Goal: Obtain resource: Download file/media

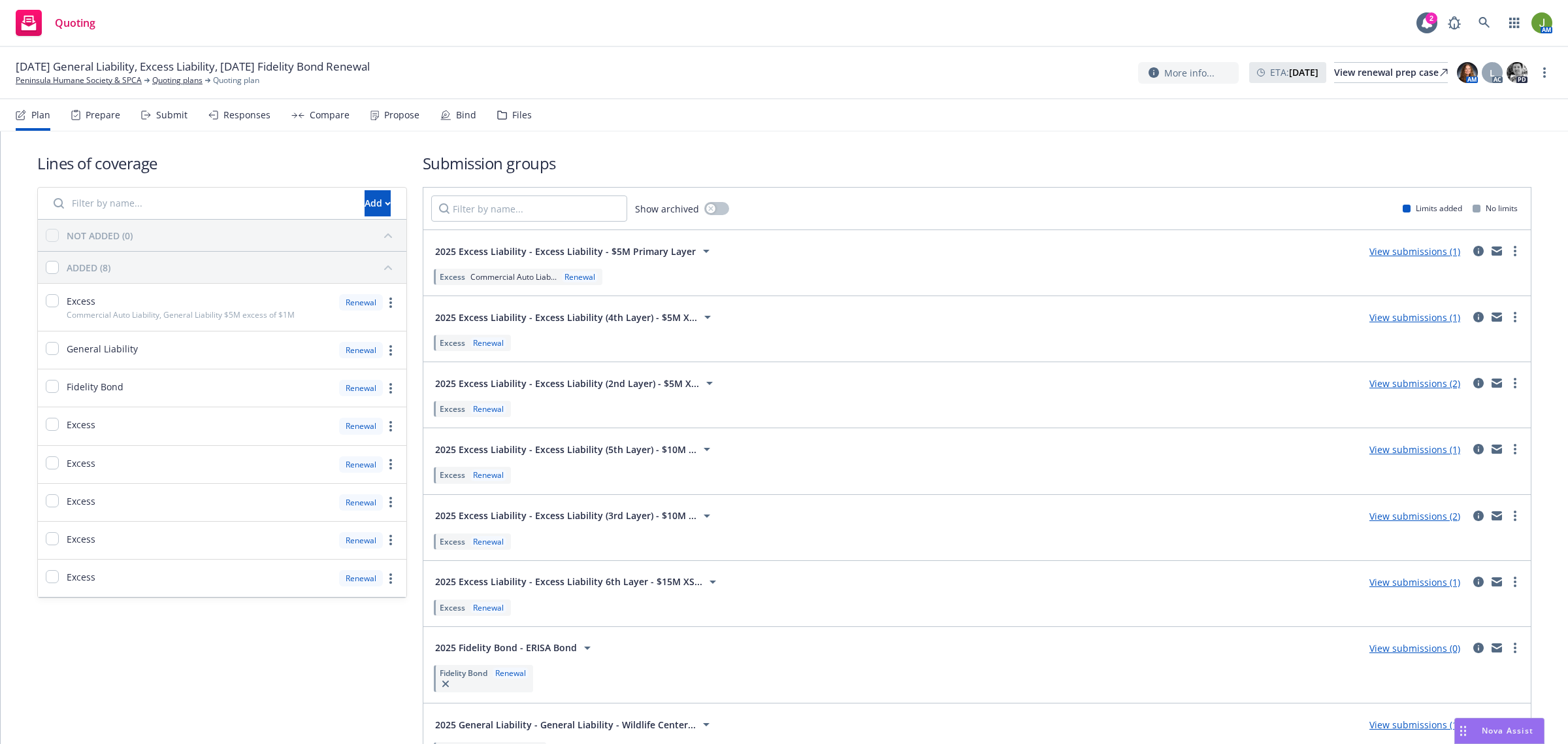
click at [518, 102] on div "Files" at bounding box center [514, 115] width 35 height 31
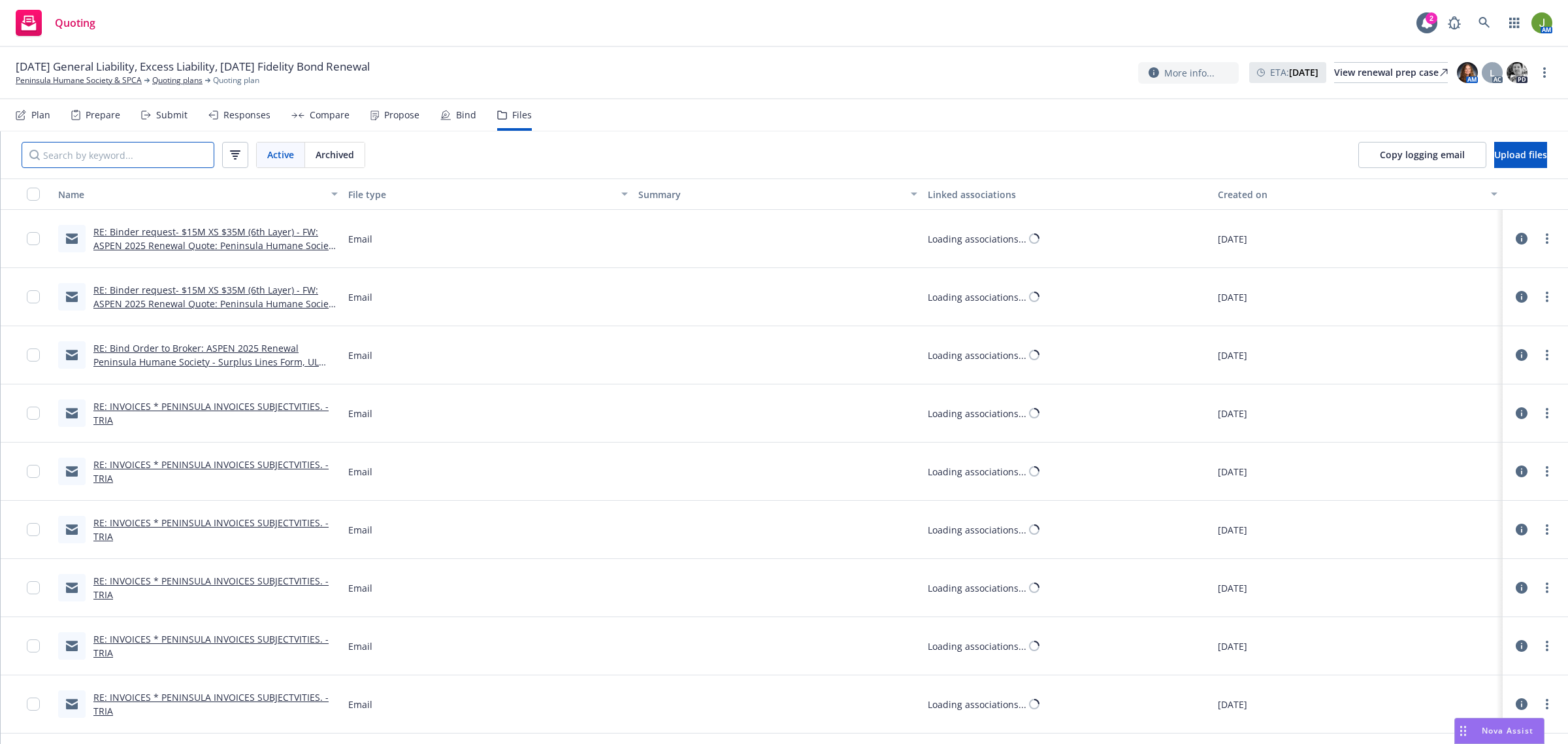
click at [139, 155] on input "Search by keyword..." at bounding box center [118, 155] width 193 height 26
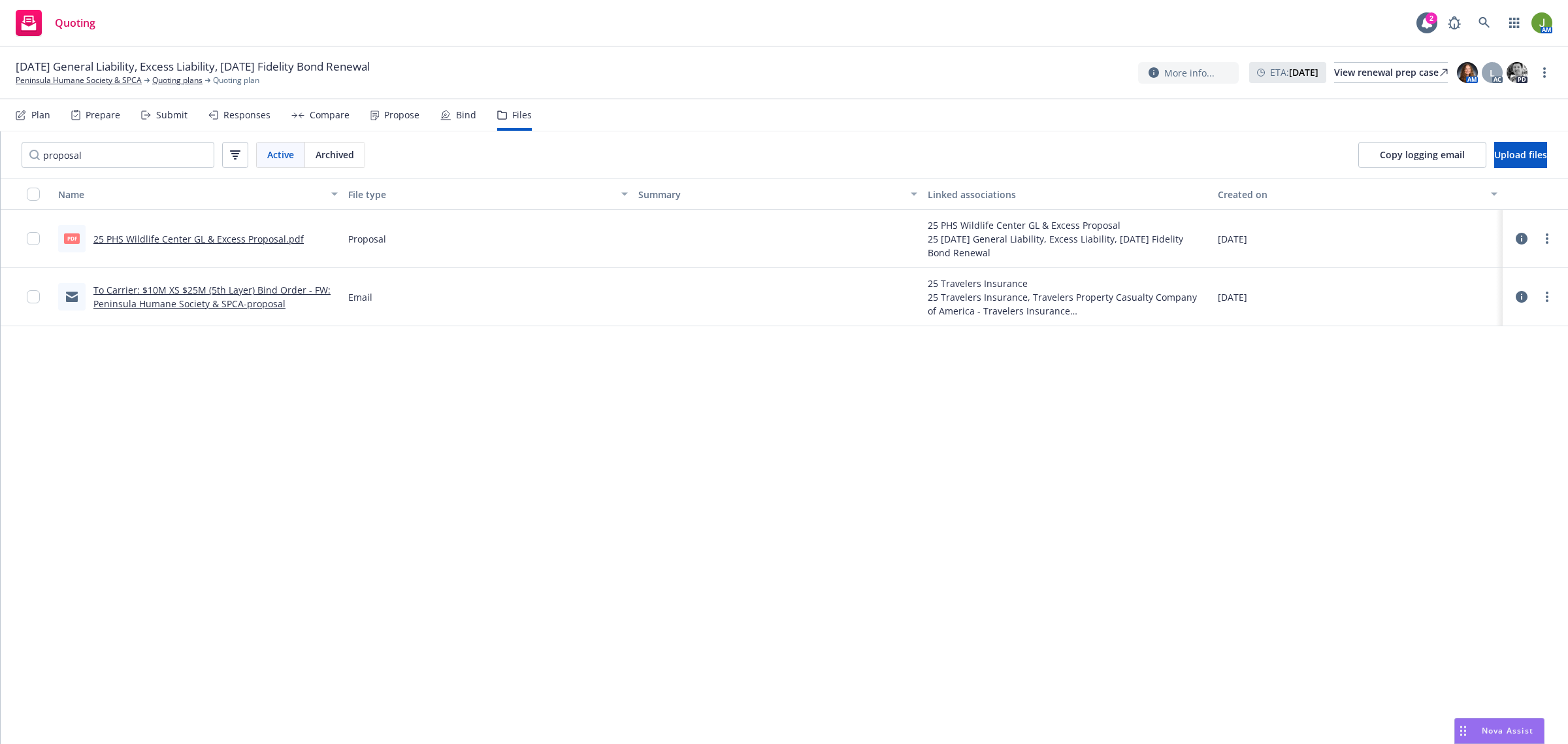
click at [229, 235] on link "25 PHS Wildlife Center GL & Excess Proposal.pdf" at bounding box center [199, 239] width 210 height 12
drag, startPoint x: 141, startPoint y: 161, endPoint x: -141, endPoint y: 146, distance: 282.4
click at [0, 146] on html "Quoting 2 AM [DATE] General Liability, Excess Liability, [DATE] Fidelity Bond R…" at bounding box center [784, 372] width 1568 height 744
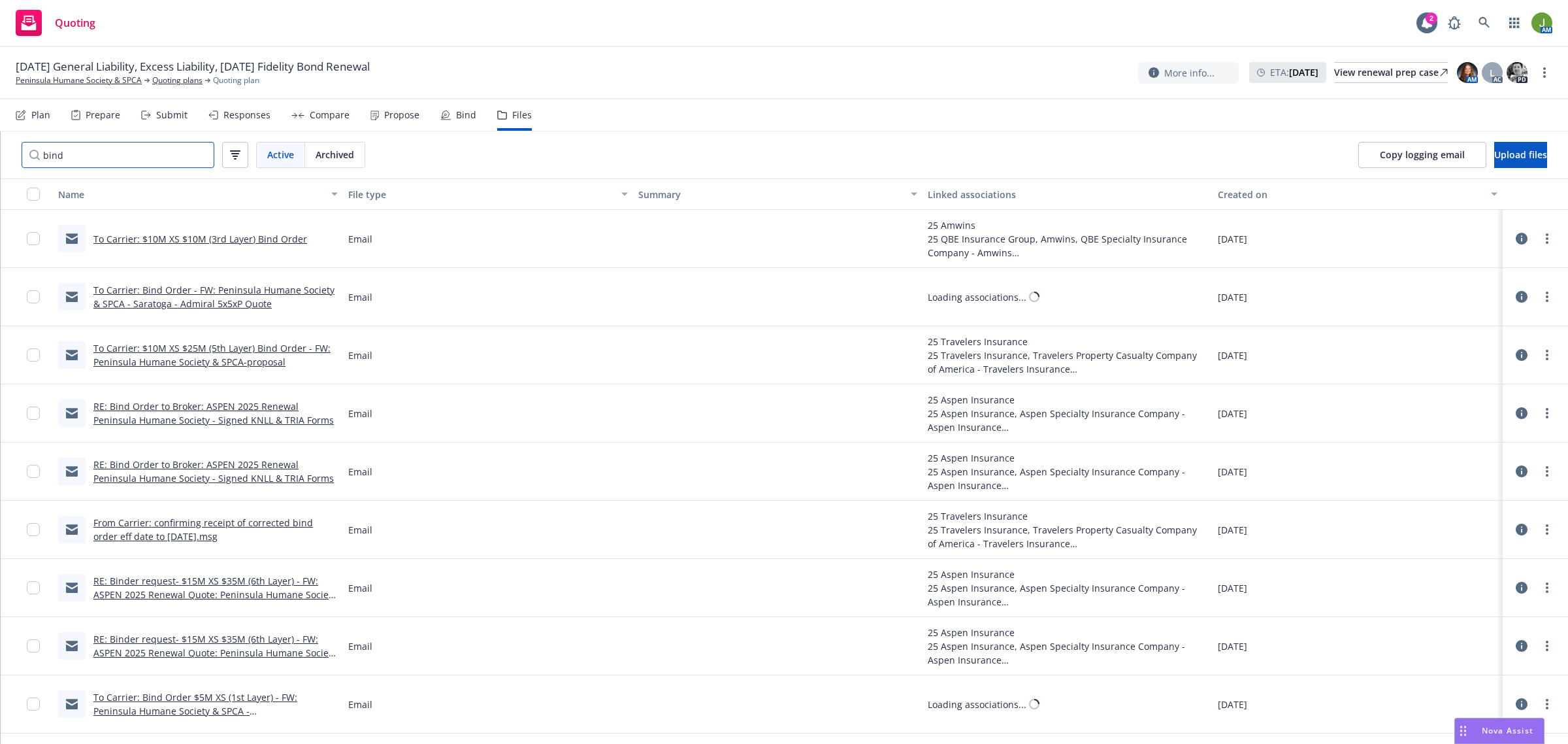
type input "bind"
click at [208, 237] on link "To Carrier: $10M XS $10M (3rd Layer) Bind Order" at bounding box center [200, 239] width 213 height 12
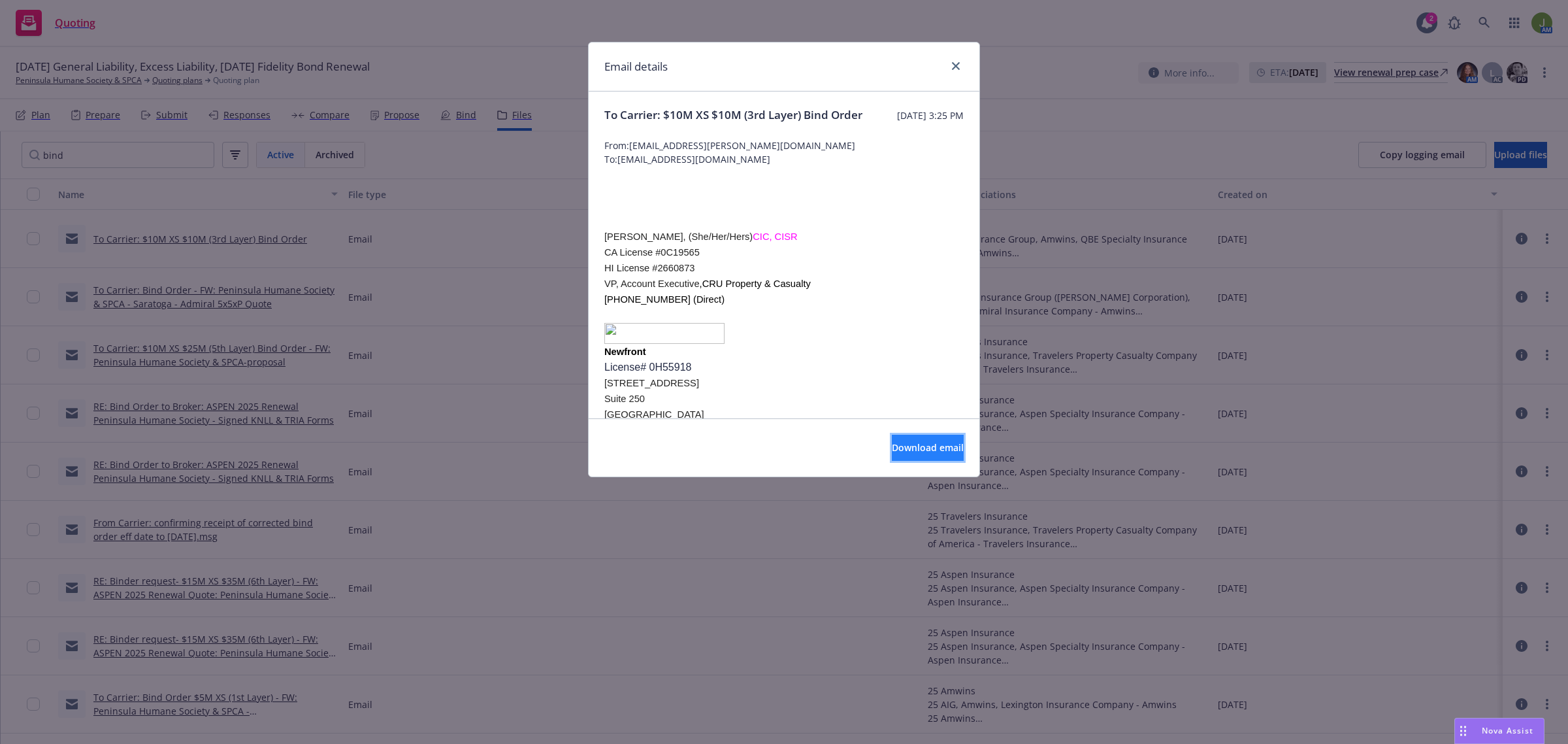
click at [915, 443] on span "Download email" at bounding box center [927, 447] width 72 height 12
click at [218, 296] on div "Email details To Carrier: $10M XS $10M (3rd Layer) Bind Order [DATE] 3:25 PM Fr…" at bounding box center [784, 372] width 1568 height 744
click at [952, 66] on icon "close" at bounding box center [956, 66] width 8 height 8
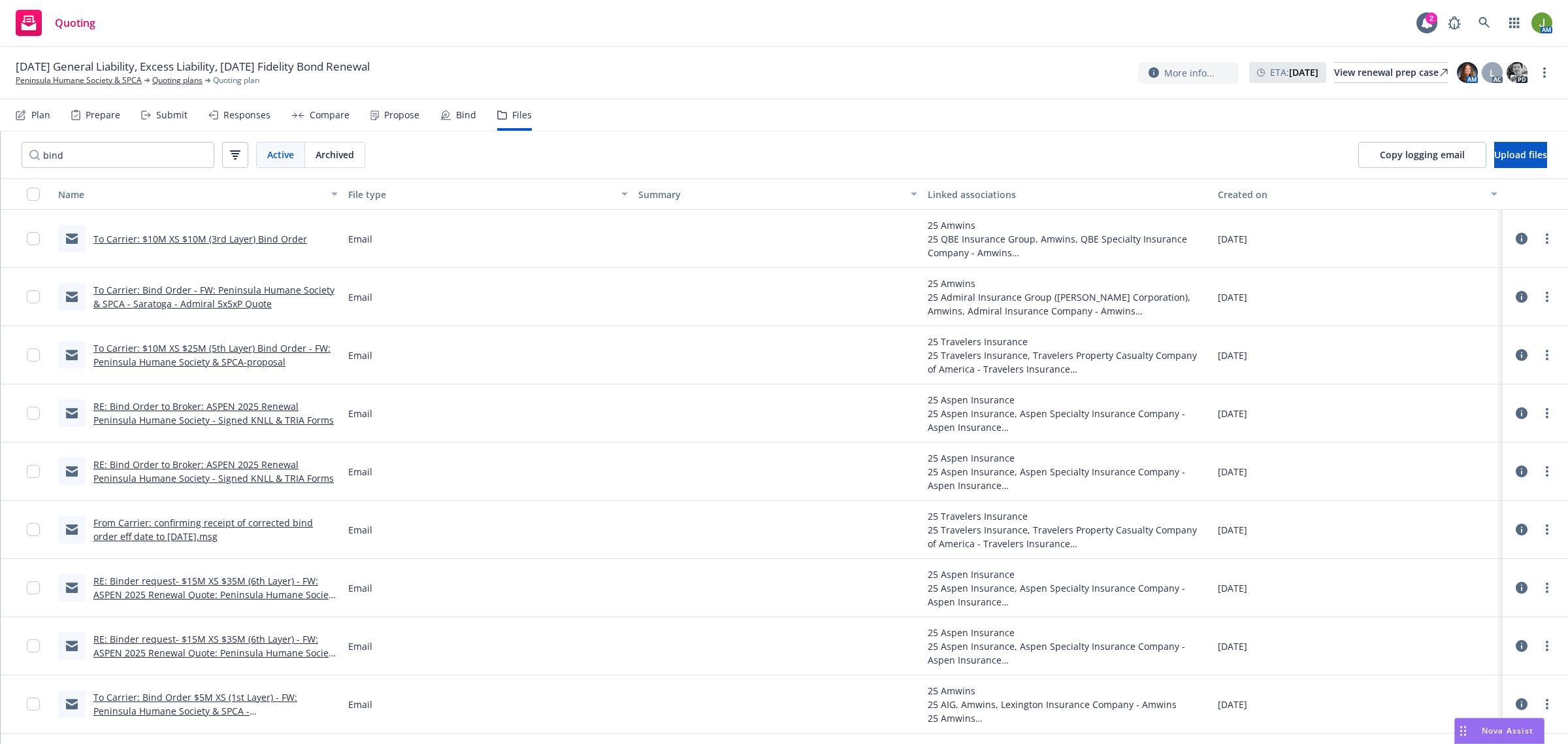
click at [259, 294] on link "To Carrier: Bind Order - FW: Peninsula Humane Society & SPCA - Saratoga - Admir…" at bounding box center [214, 297] width 241 height 26
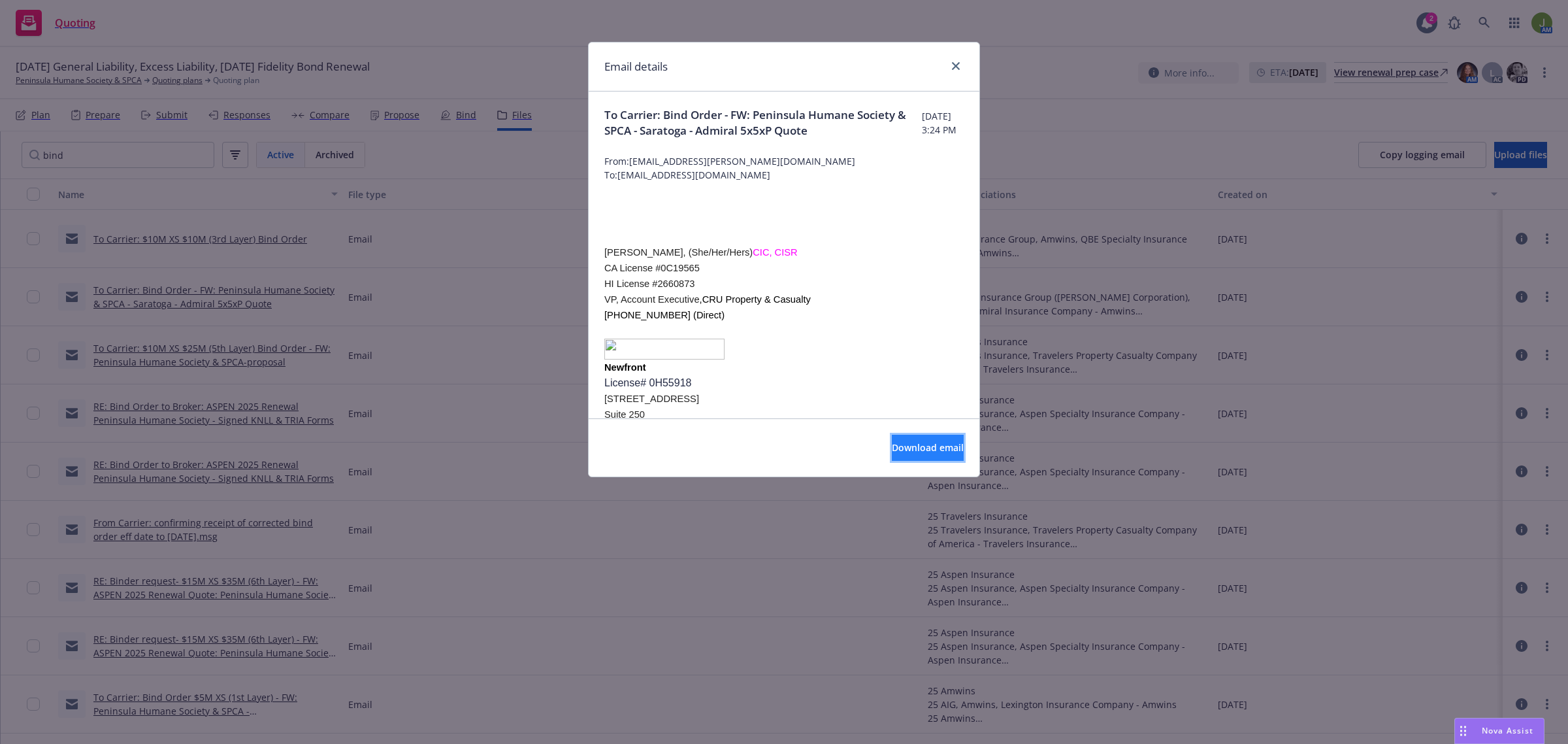
click at [922, 451] on span "Download email" at bounding box center [927, 447] width 72 height 12
click at [956, 67] on icon "close" at bounding box center [956, 66] width 8 height 8
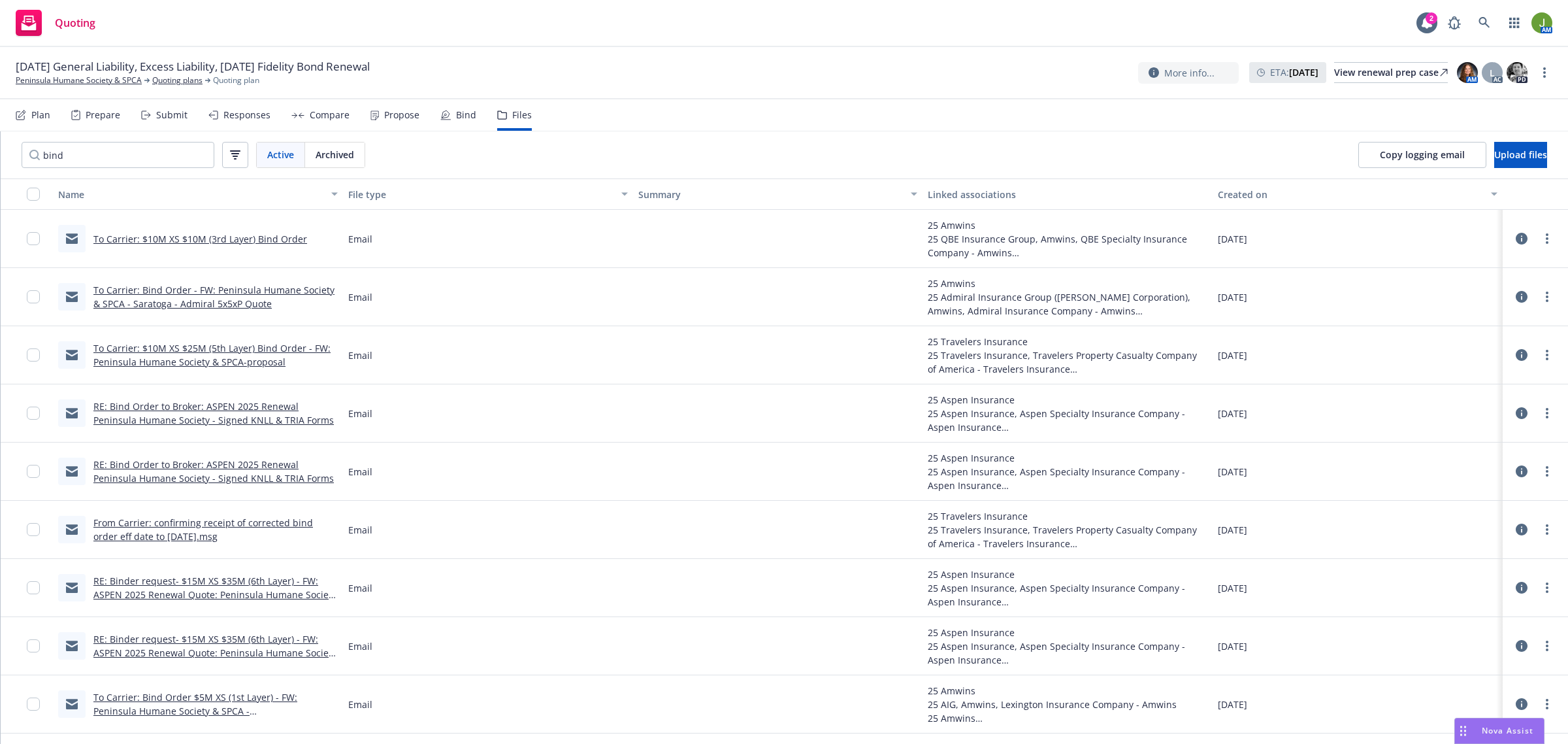
click at [214, 355] on link "To Carrier: $10M XS $25M (5th Layer) Bind Order - FW: Peninsula Humane Society …" at bounding box center [212, 355] width 237 height 26
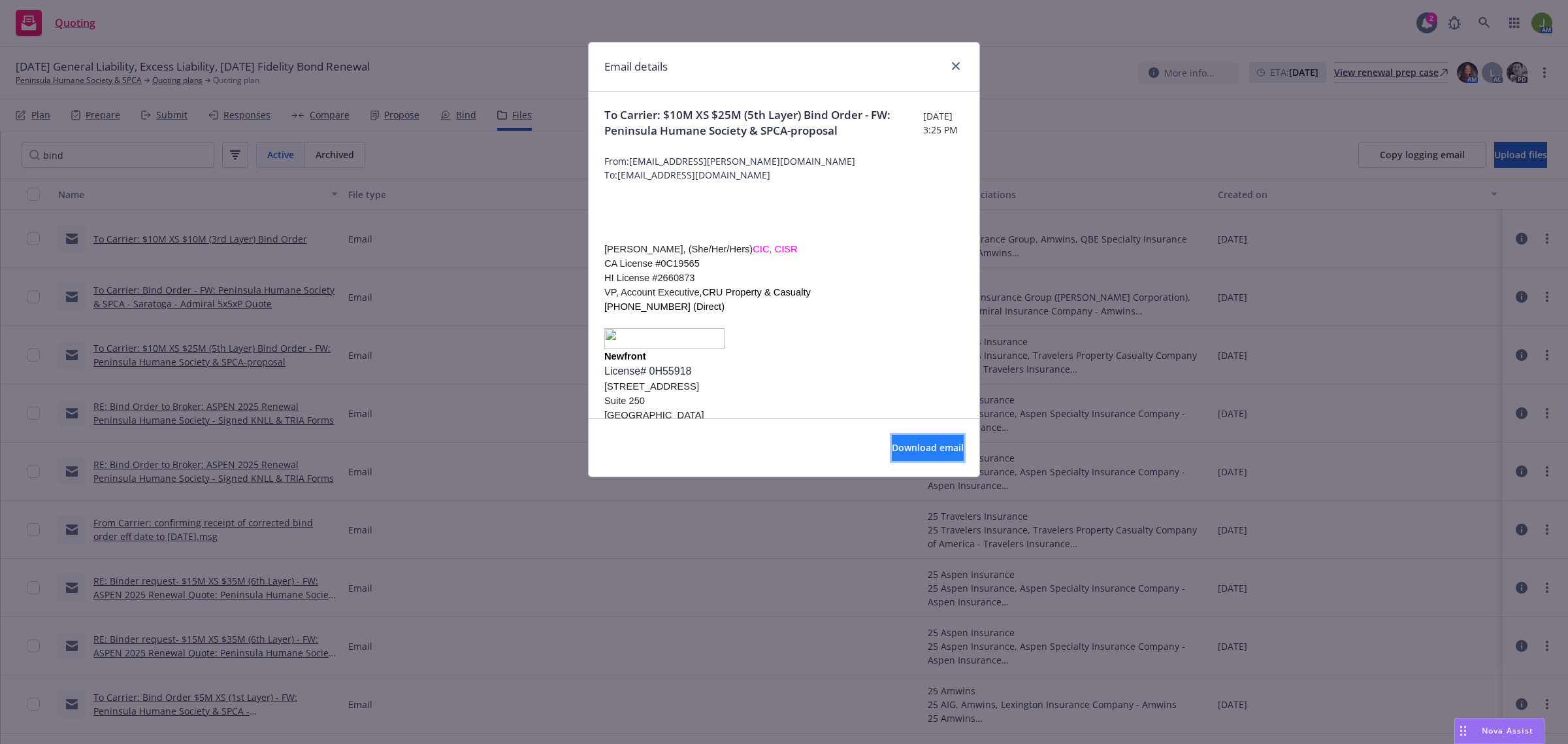
click at [916, 438] on button "Download email" at bounding box center [927, 448] width 72 height 26
click at [952, 63] on icon "close" at bounding box center [956, 66] width 8 height 8
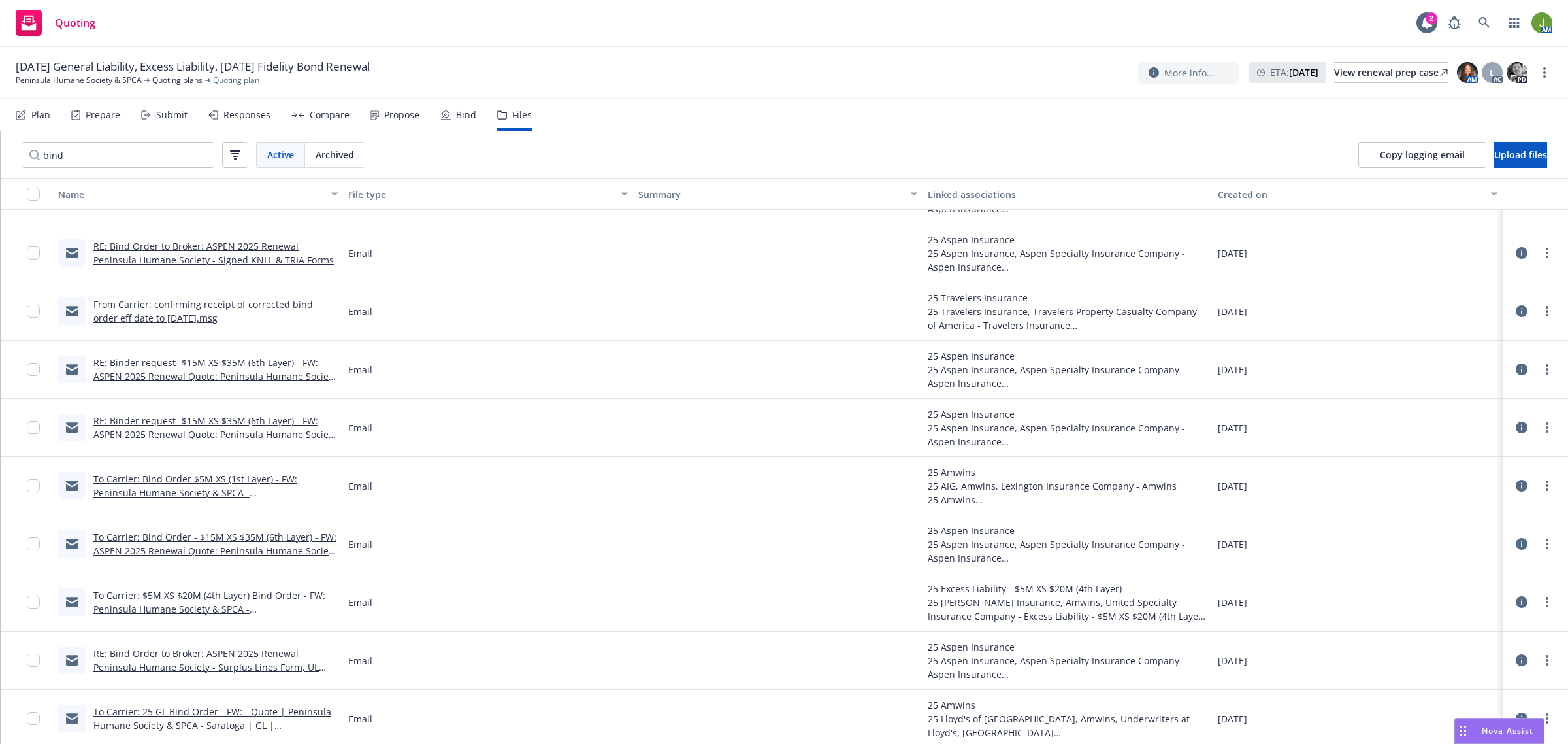
scroll to position [245, 0]
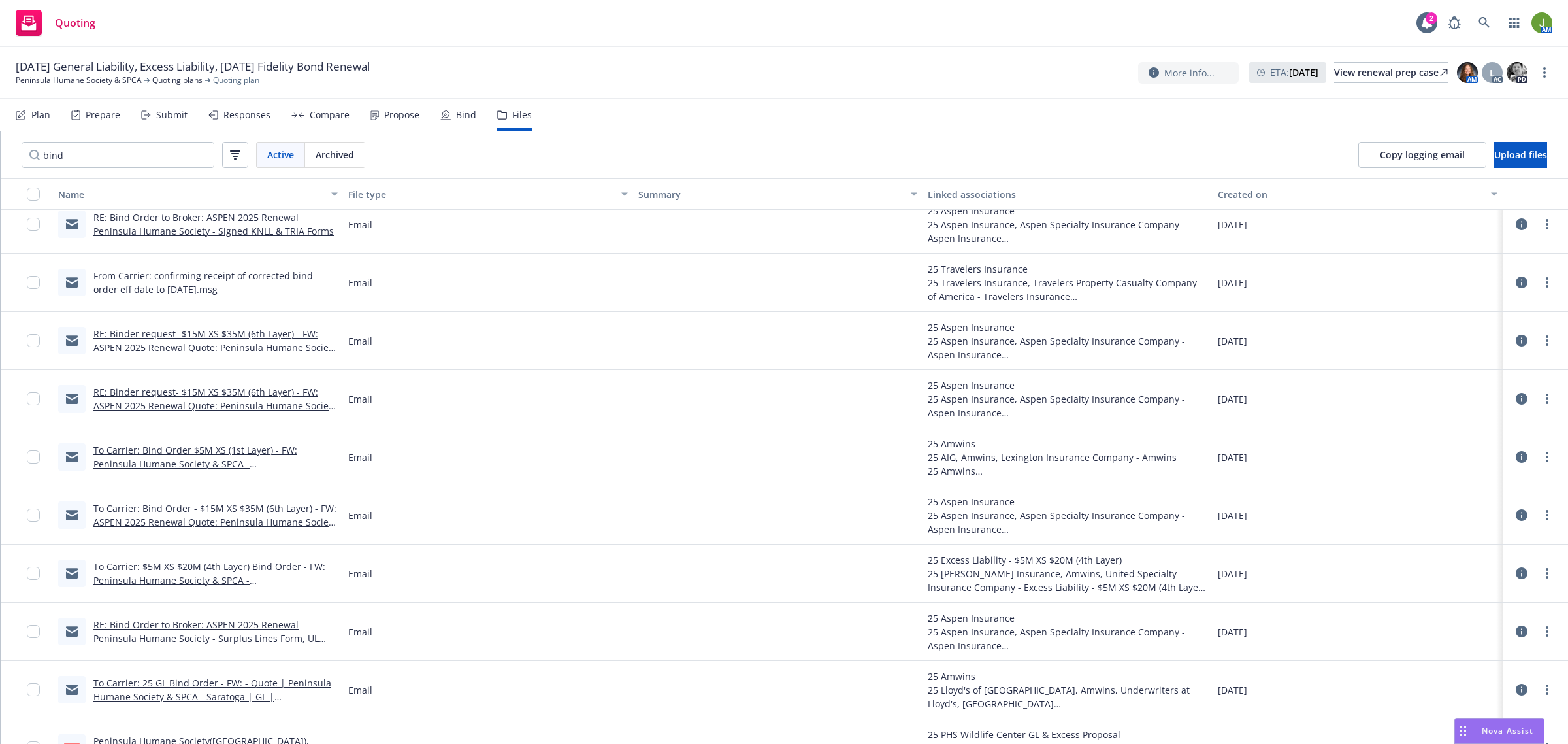
click at [223, 459] on link "To Carrier: Bind Order $5M XS (1st Layer) - FW: Peninsula Humane Society & SPCA…" at bounding box center [209, 470] width 231 height 54
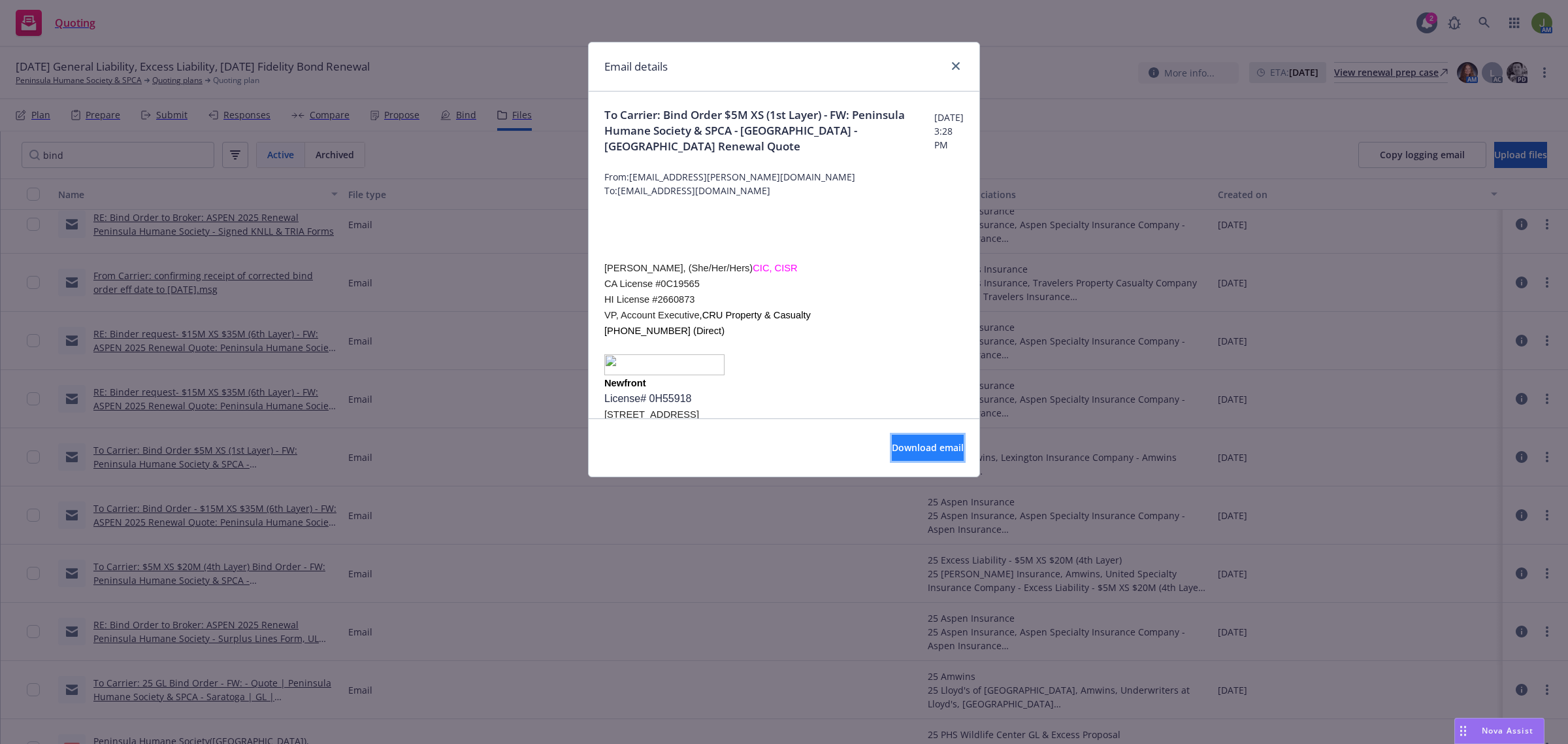
click at [948, 451] on button "Download email" at bounding box center [927, 448] width 72 height 26
click at [955, 66] on icon "close" at bounding box center [956, 66] width 8 height 8
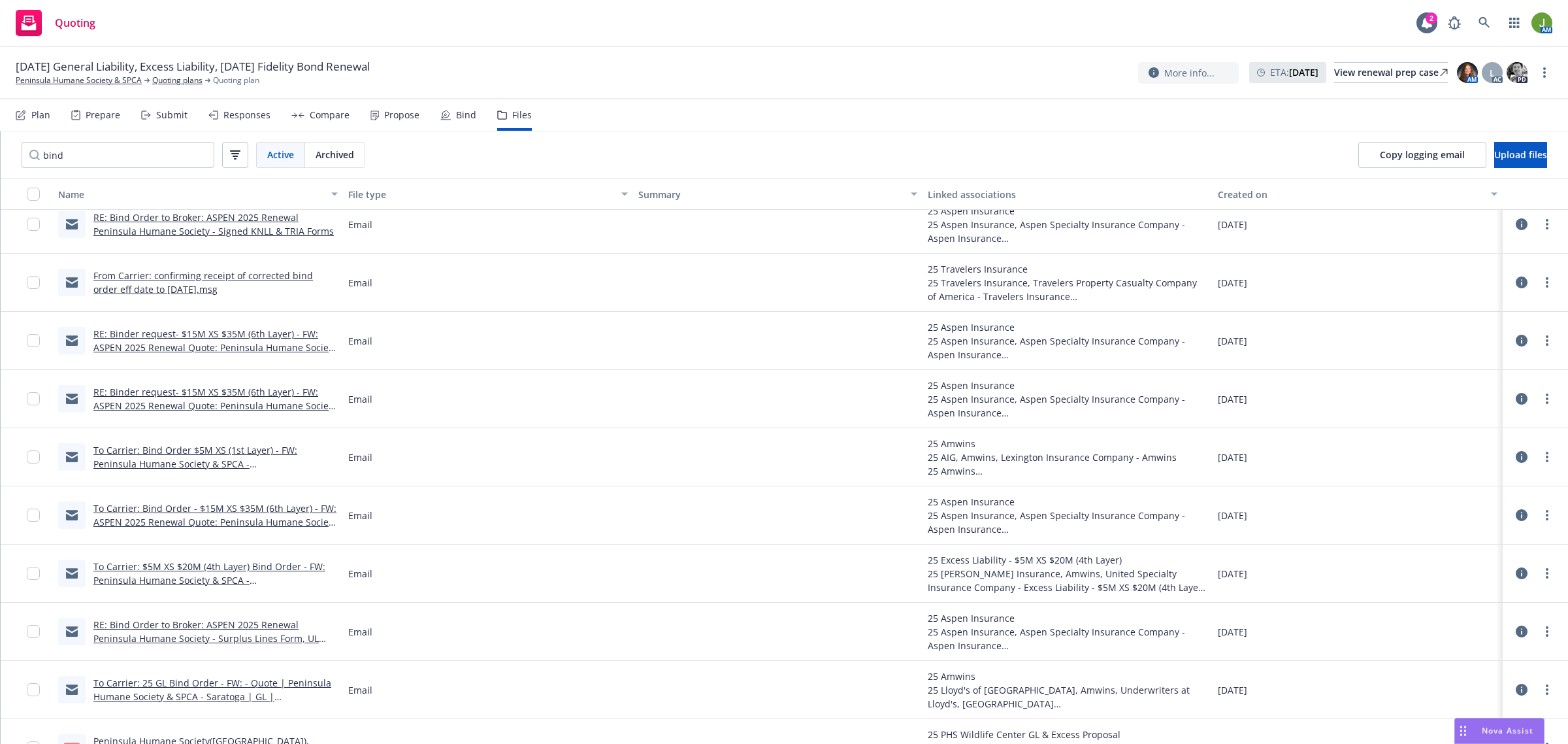
click at [261, 573] on link "To Carrier: $5M XS $20M (4th Layer) Bind Order - FW: Peninsula Humane Society &…" at bounding box center [216, 580] width 244 height 40
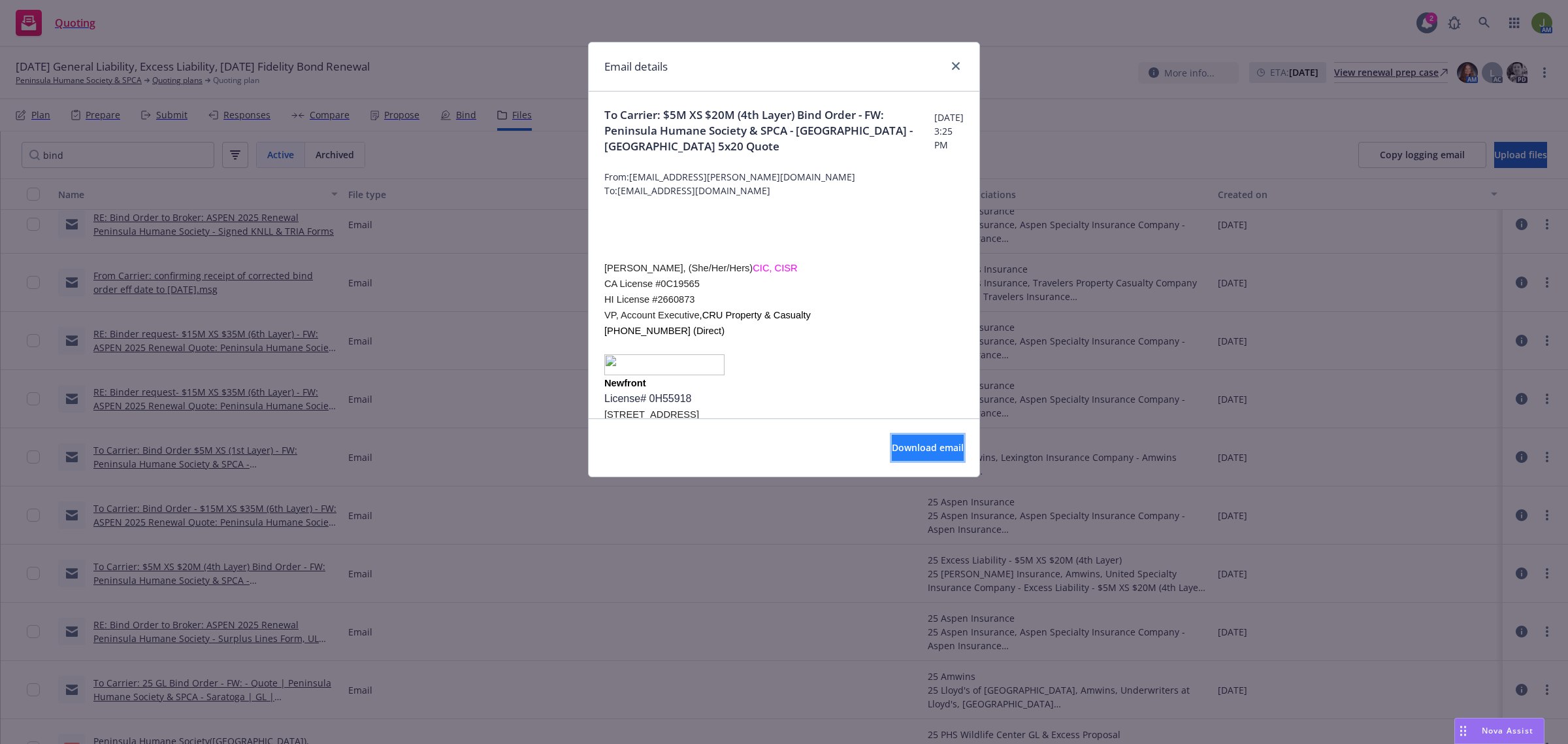
click at [899, 451] on span "Download email" at bounding box center [927, 447] width 72 height 12
click at [896, 433] on div "Download email" at bounding box center [784, 447] width 390 height 58
click at [899, 449] on span "Download email" at bounding box center [927, 447] width 72 height 12
